Goal: Transaction & Acquisition: Book appointment/travel/reservation

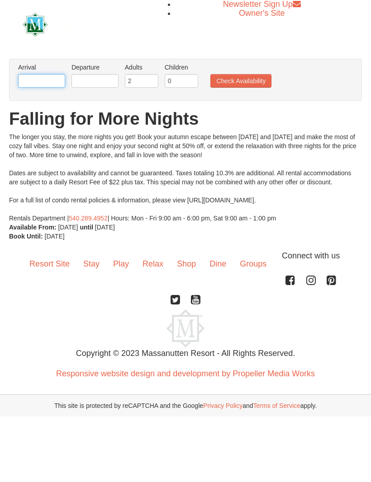
click at [38, 76] on input "text" at bounding box center [41, 82] width 47 height 14
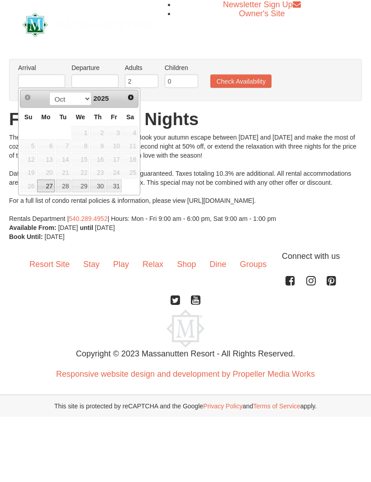
click at [84, 188] on link "29" at bounding box center [80, 186] width 18 height 13
type input "[DATE]"
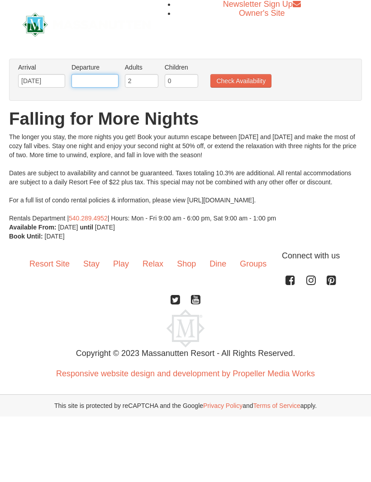
click at [86, 81] on input "text" at bounding box center [94, 82] width 47 height 14
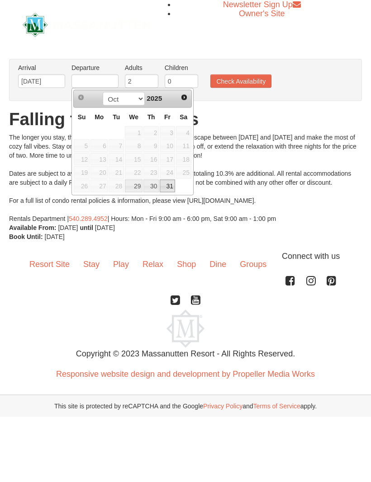
click at [173, 186] on link "31" at bounding box center [167, 186] width 15 height 13
type input "[DATE]"
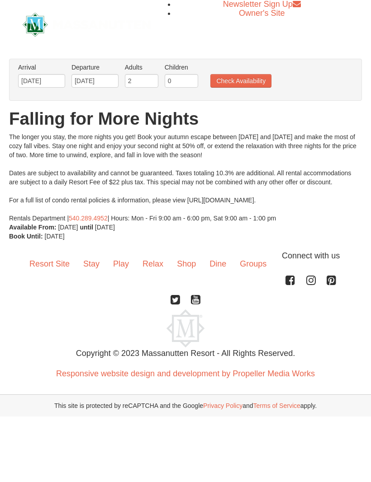
click at [236, 85] on button "Check Availability" at bounding box center [240, 82] width 61 height 14
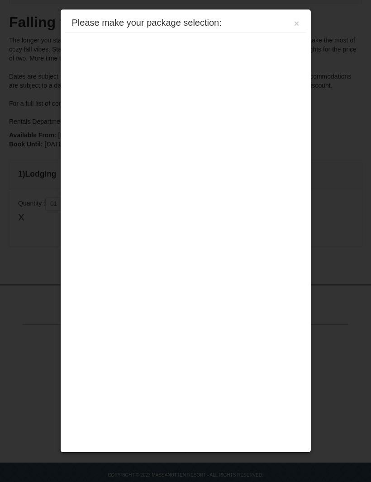
scroll to position [151, 0]
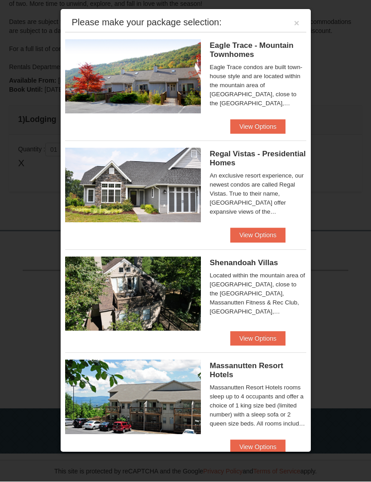
click at [254, 446] on button "View Options" at bounding box center [257, 447] width 55 height 14
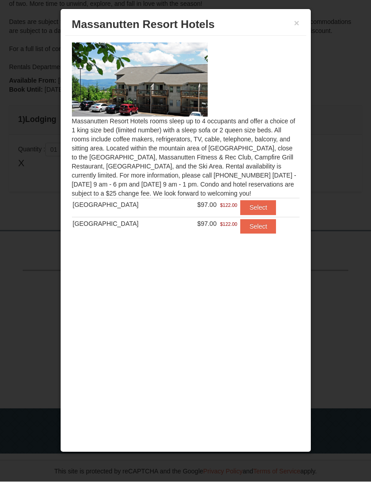
click at [252, 208] on button "Select" at bounding box center [258, 208] width 36 height 14
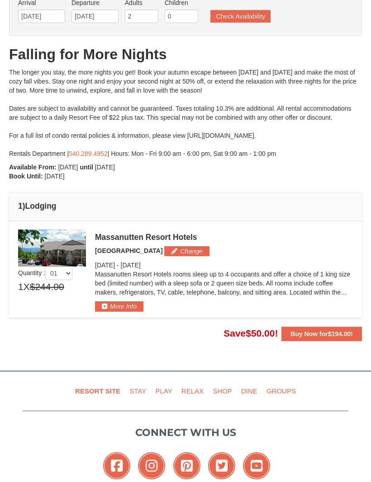
scroll to position [60, 0]
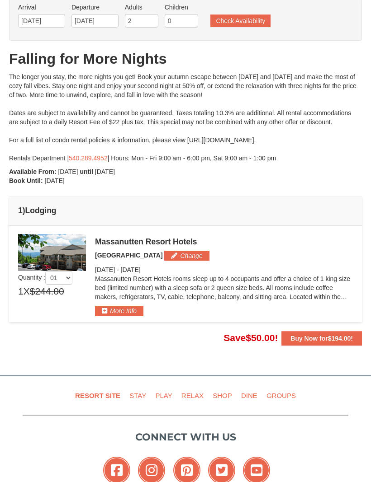
click at [11, 225] on td "1 ) Lodging" at bounding box center [185, 211] width 352 height 29
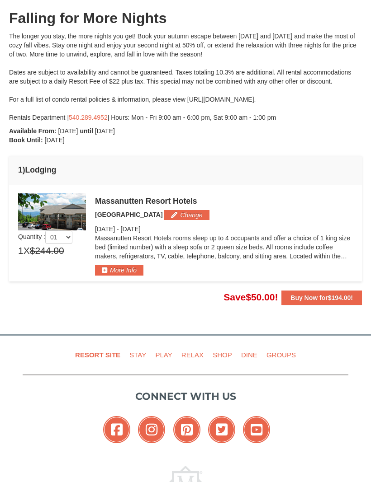
scroll to position [101, 0]
click at [124, 269] on button "More Info" at bounding box center [119, 270] width 48 height 10
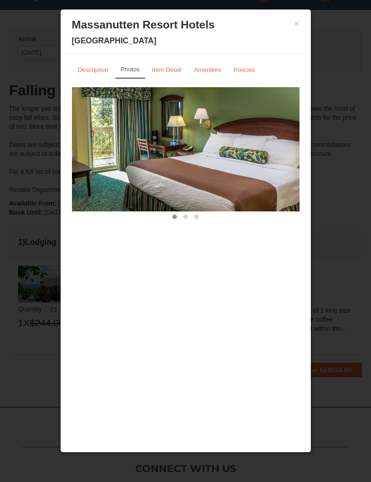
scroll to position [0, 0]
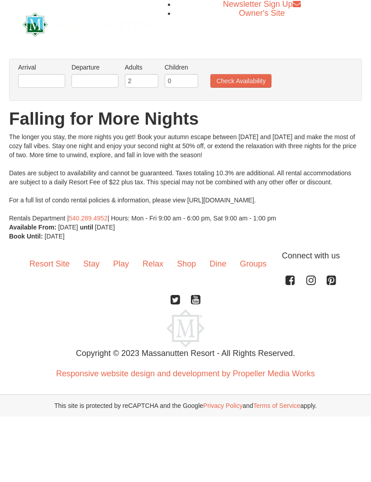
click at [220, 265] on link "Dine" at bounding box center [217, 264] width 30 height 28
